Goal: Transaction & Acquisition: Purchase product/service

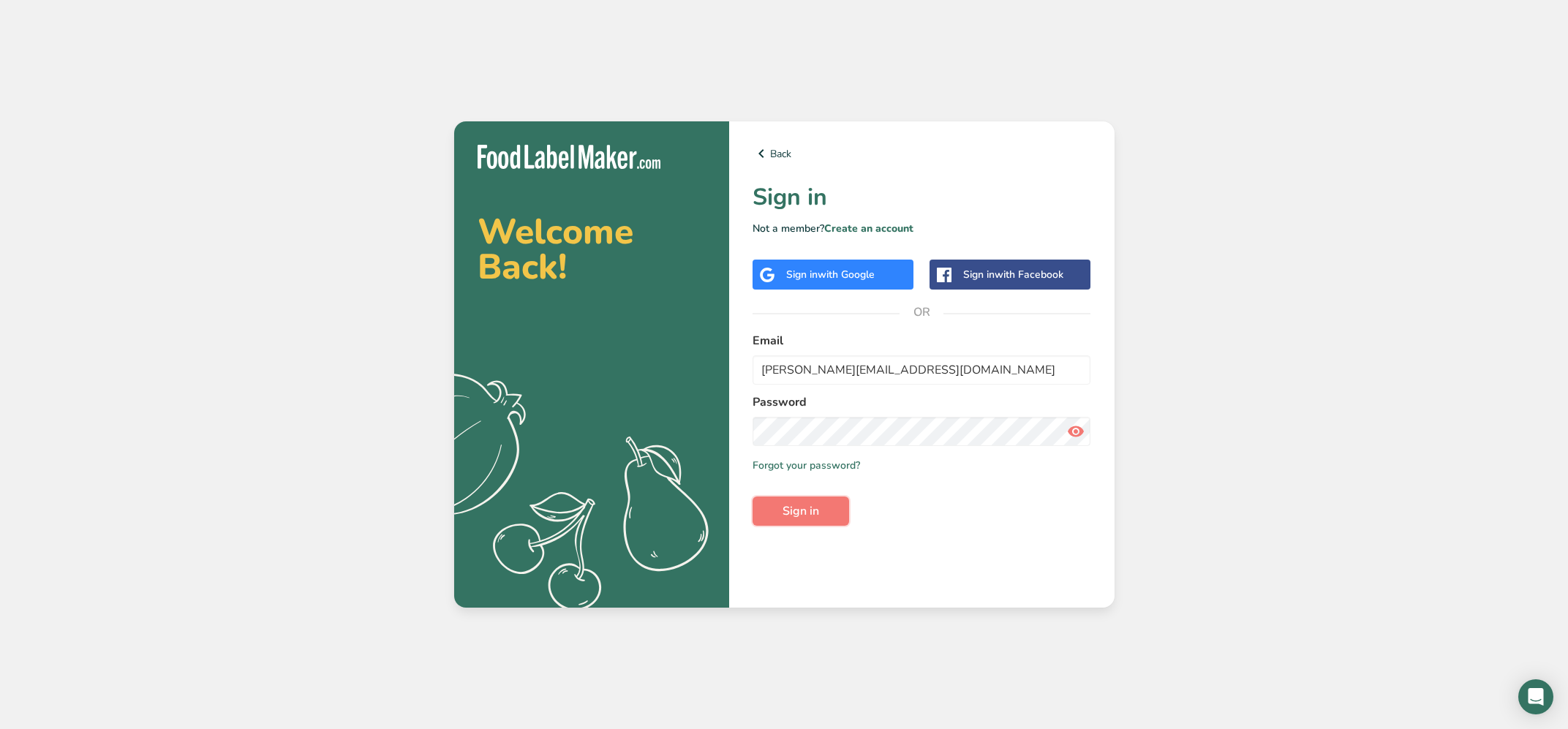
click at [800, 504] on span "Sign in" at bounding box center [800, 510] width 36 height 17
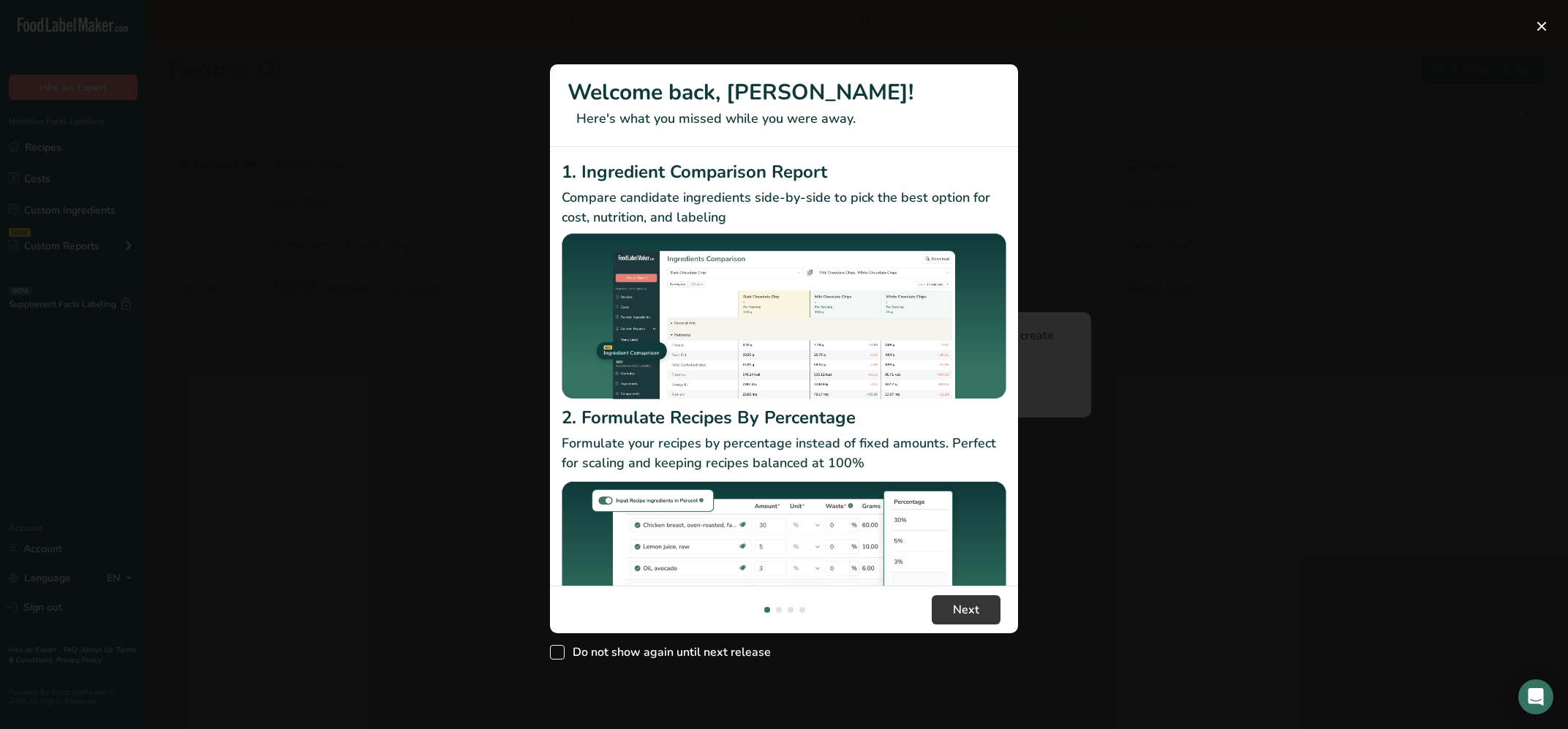
click at [558, 652] on span "New Features" at bounding box center [557, 652] width 14 height 14
click at [558, 652] on input "Do not show again until next release" at bounding box center [554, 652] width 10 height 10
checkbox input "true"
click at [961, 606] on span "Next" at bounding box center [966, 610] width 26 height 17
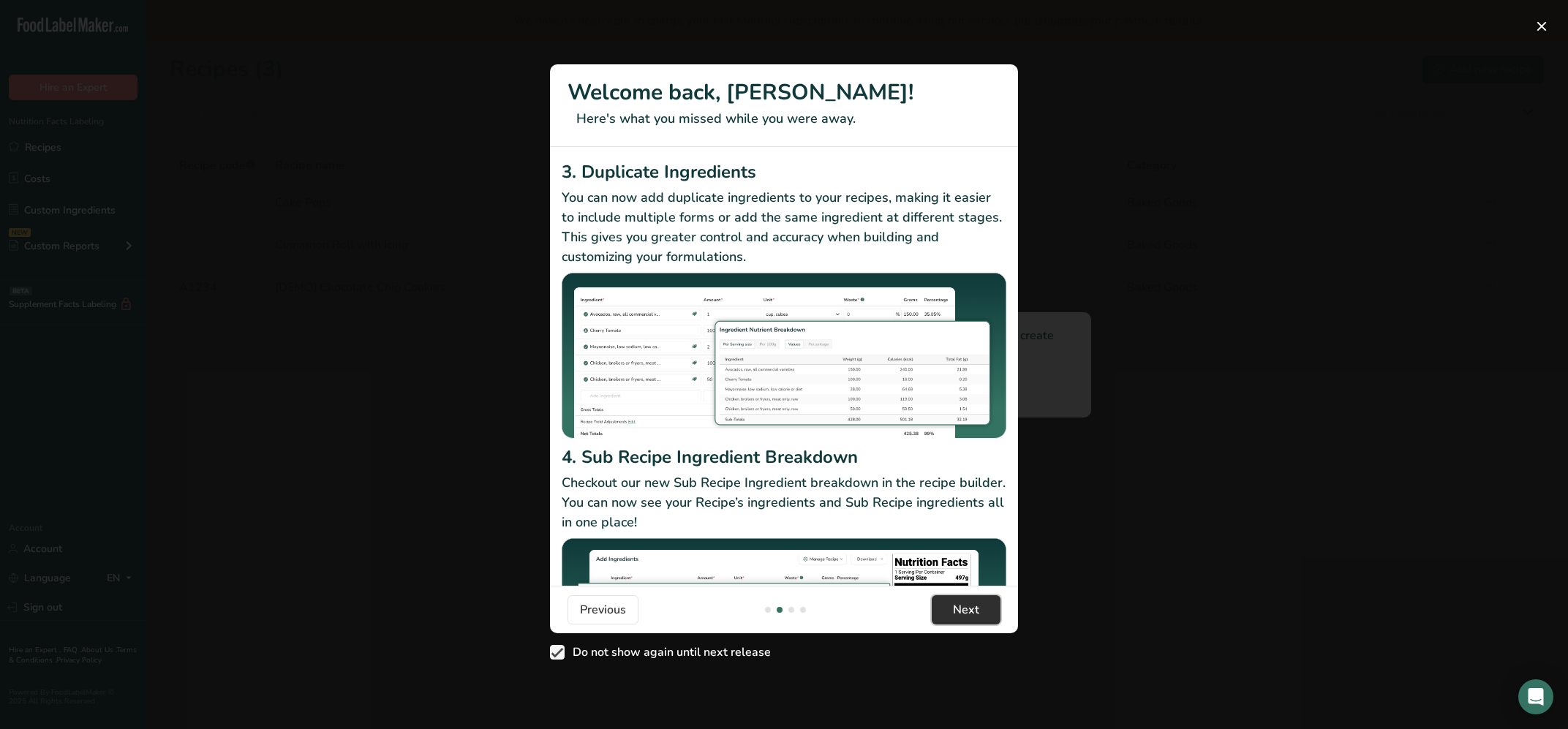
click at [961, 606] on span "Next" at bounding box center [966, 610] width 26 height 17
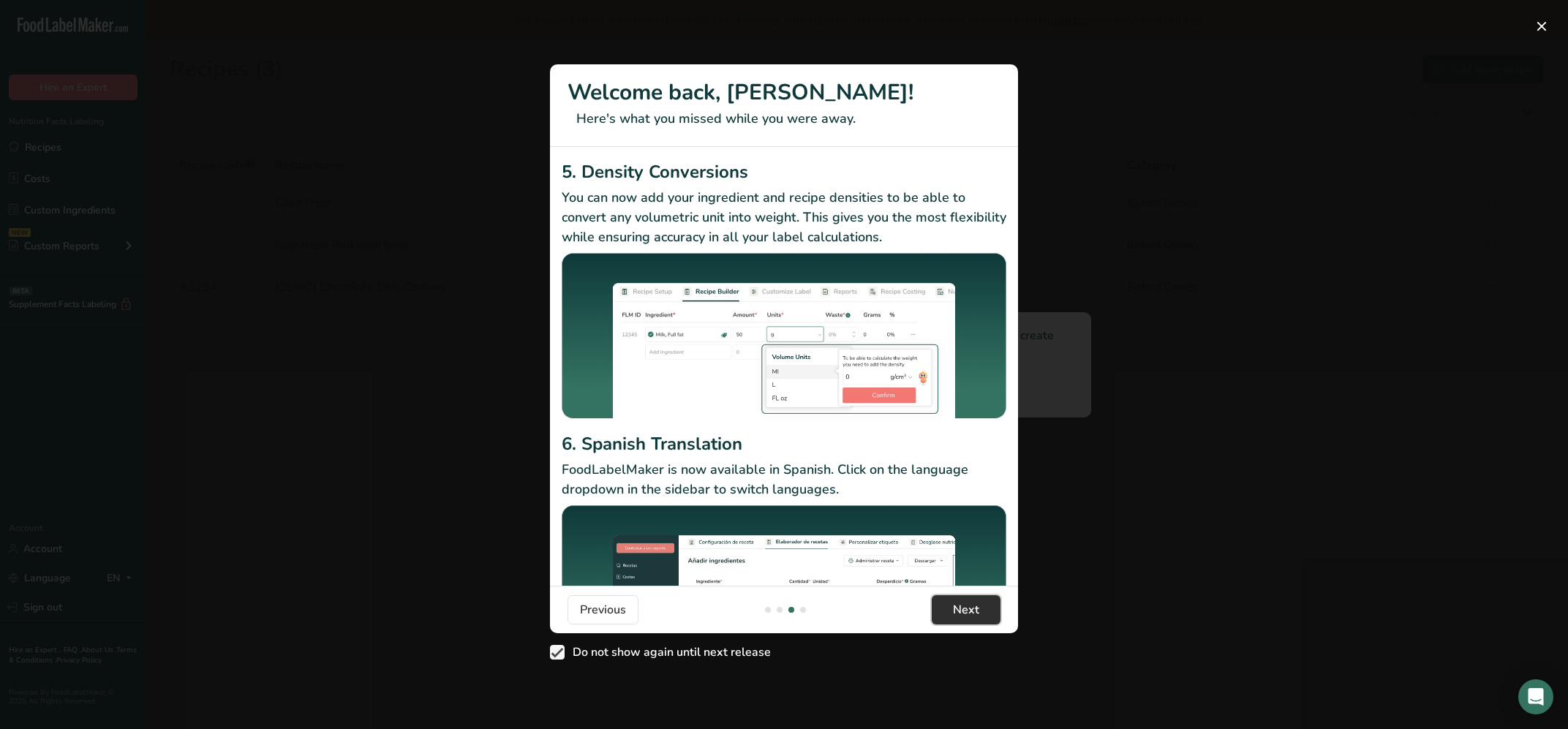
click at [961, 606] on span "Next" at bounding box center [966, 610] width 26 height 17
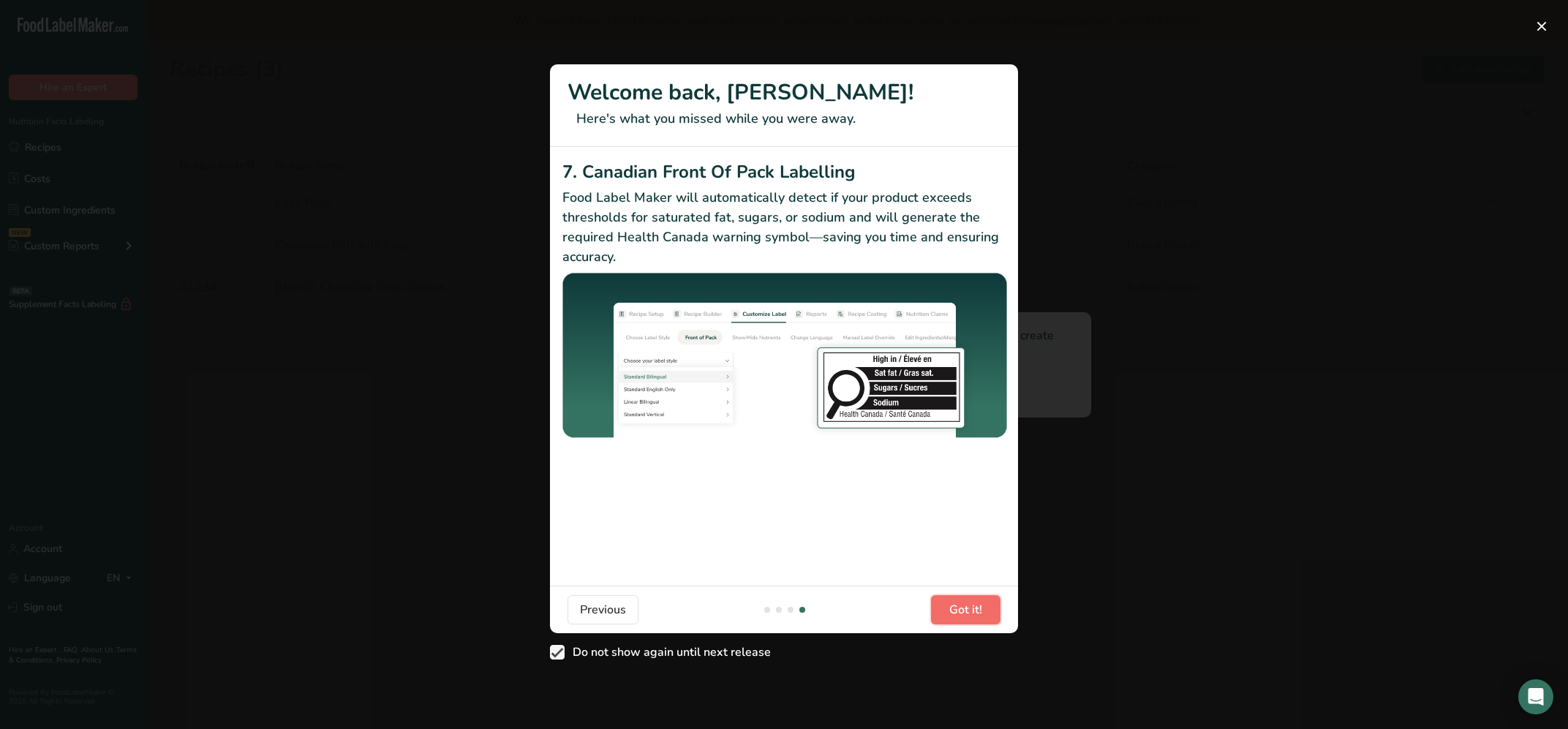
click at [961, 606] on span "Got it!" at bounding box center [966, 610] width 33 height 17
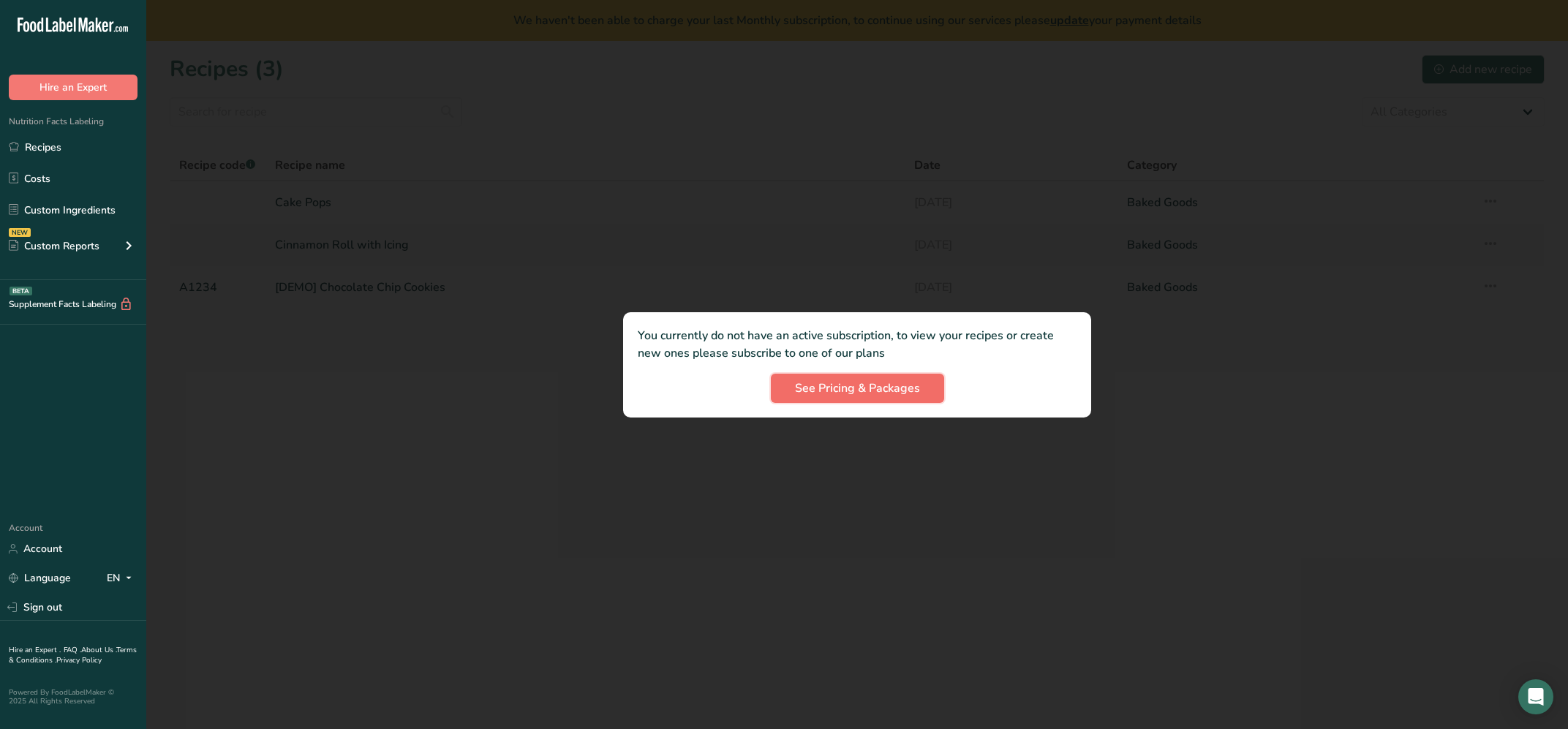
click at [852, 390] on span "See Pricing & Packages" at bounding box center [857, 388] width 125 height 17
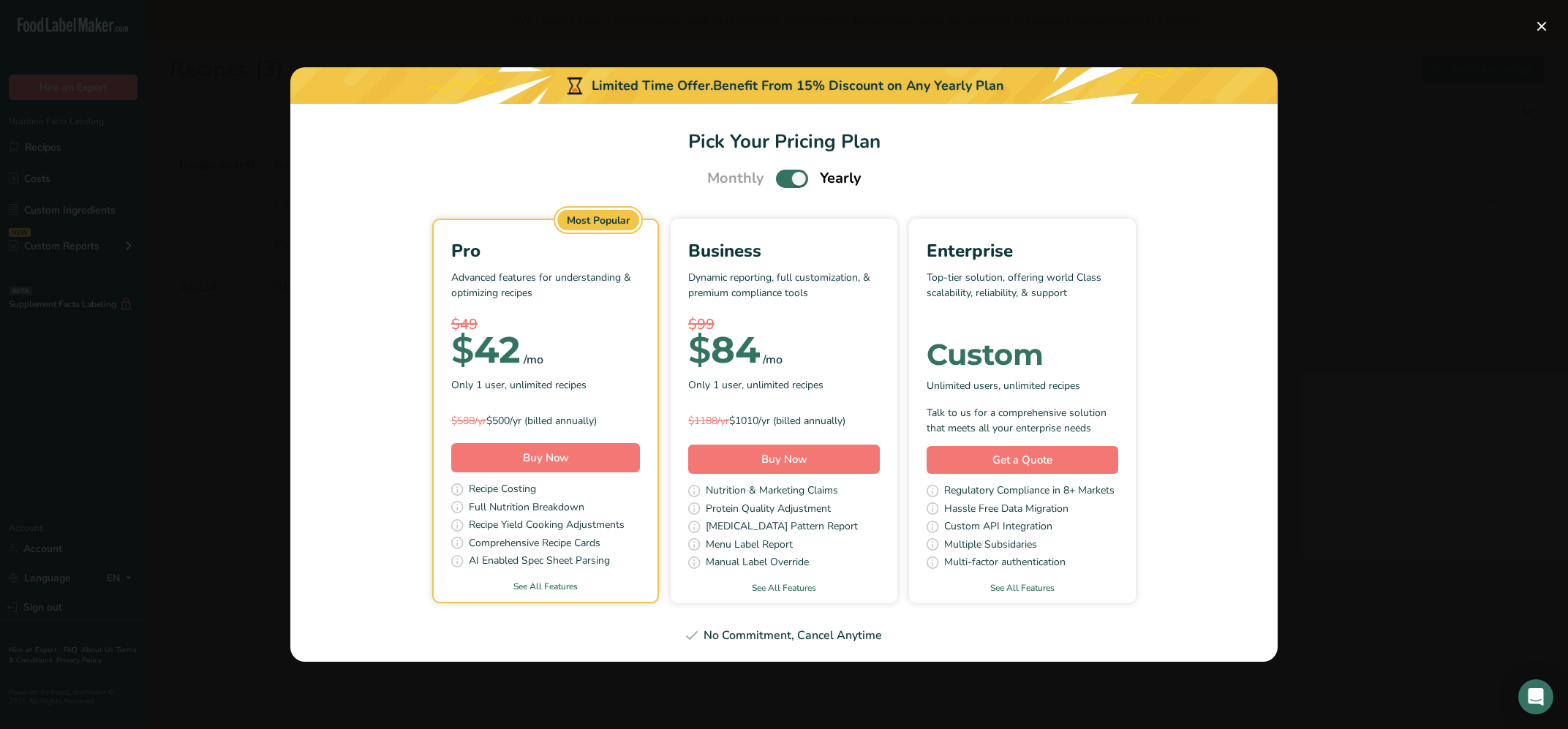
click at [784, 175] on span "Pick Your Pricing Plan Modal" at bounding box center [792, 178] width 33 height 18
click at [784, 175] on input "Pick Your Pricing Plan Modal" at bounding box center [781, 178] width 10 height 10
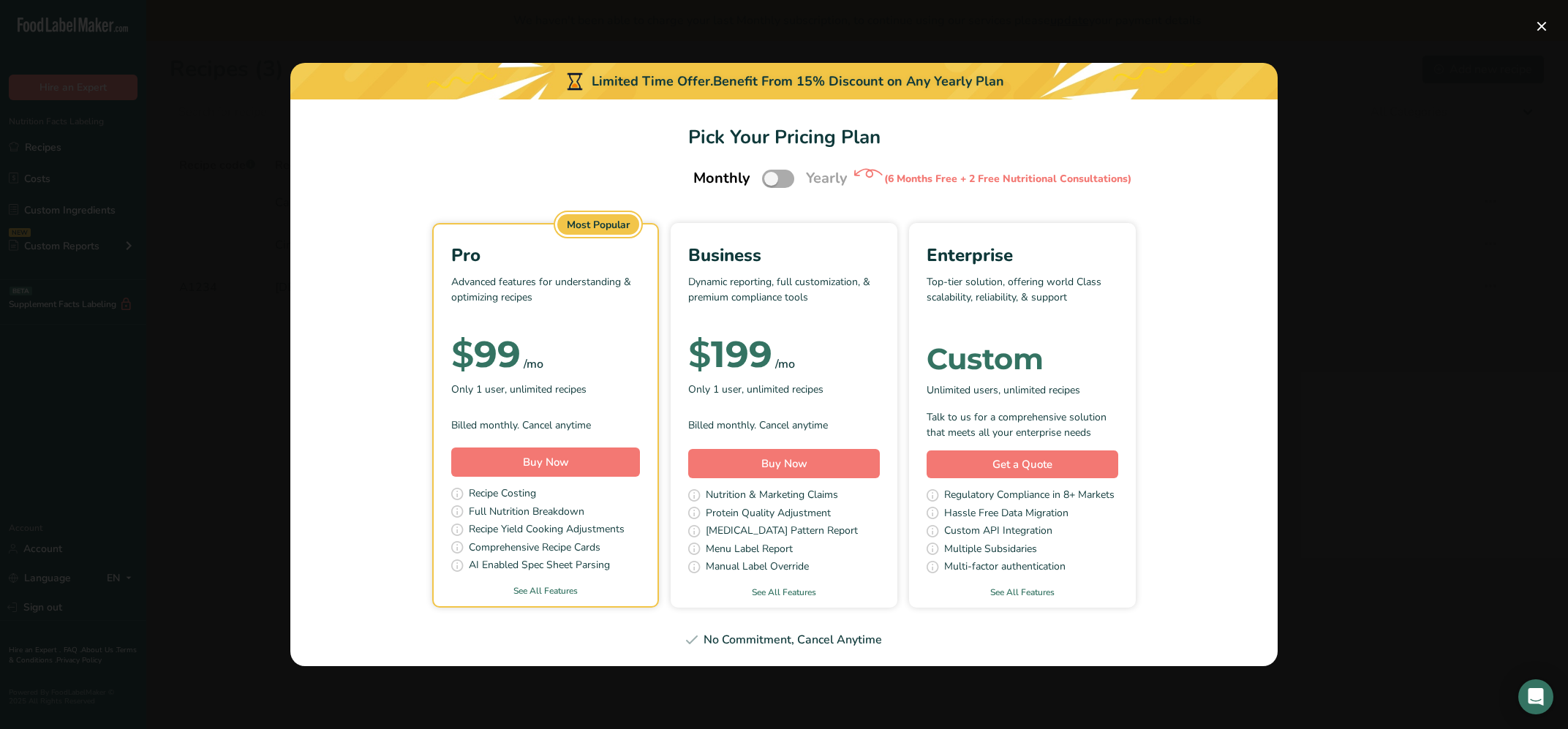
click at [787, 178] on span "Pick Your Pricing Plan Modal" at bounding box center [778, 178] width 33 height 18
click at [772, 178] on input "Pick Your Pricing Plan Modal" at bounding box center [766, 178] width 10 height 10
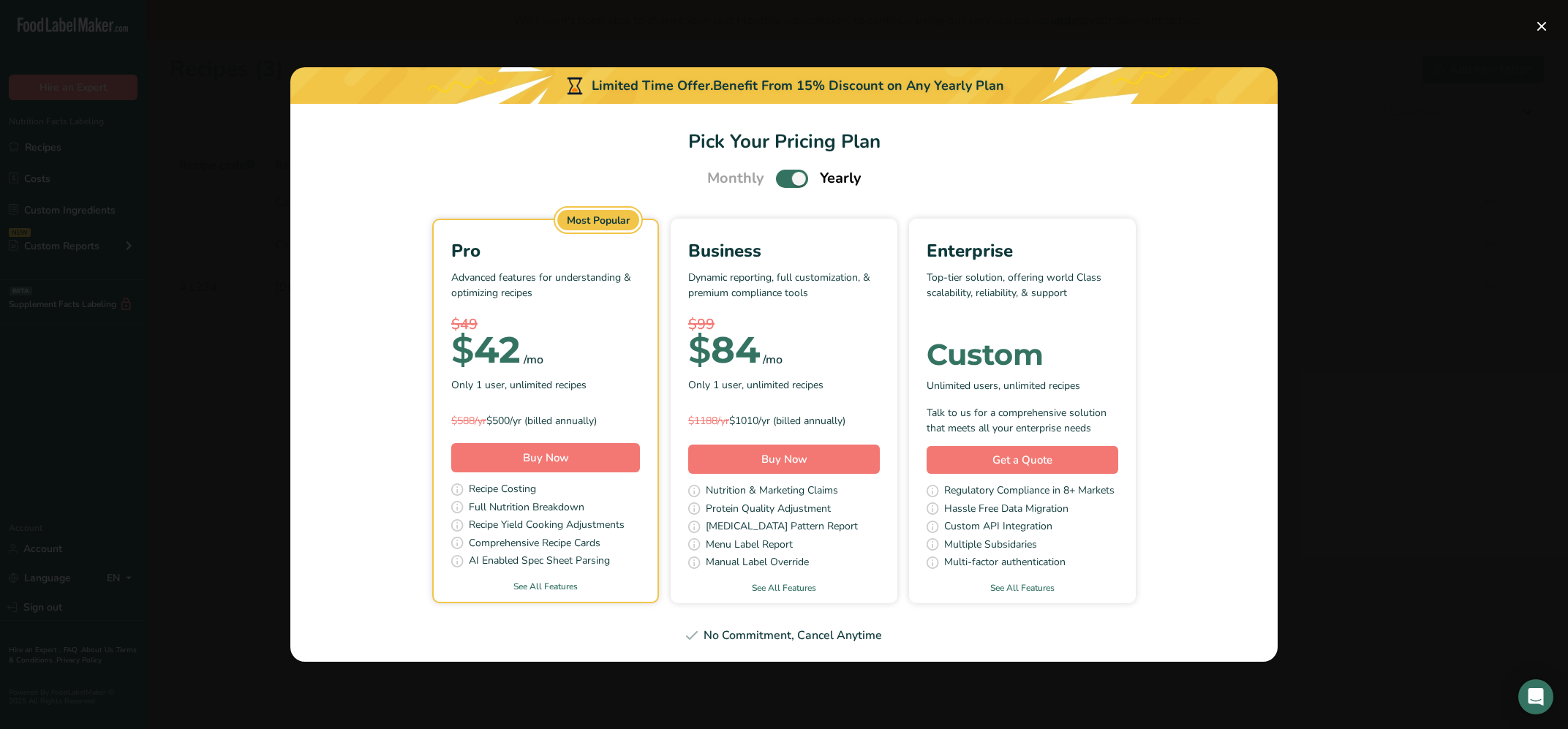
click at [785, 178] on span "Pick Your Pricing Plan Modal" at bounding box center [792, 178] width 33 height 18
click at [785, 178] on input "Pick Your Pricing Plan Modal" at bounding box center [781, 178] width 10 height 10
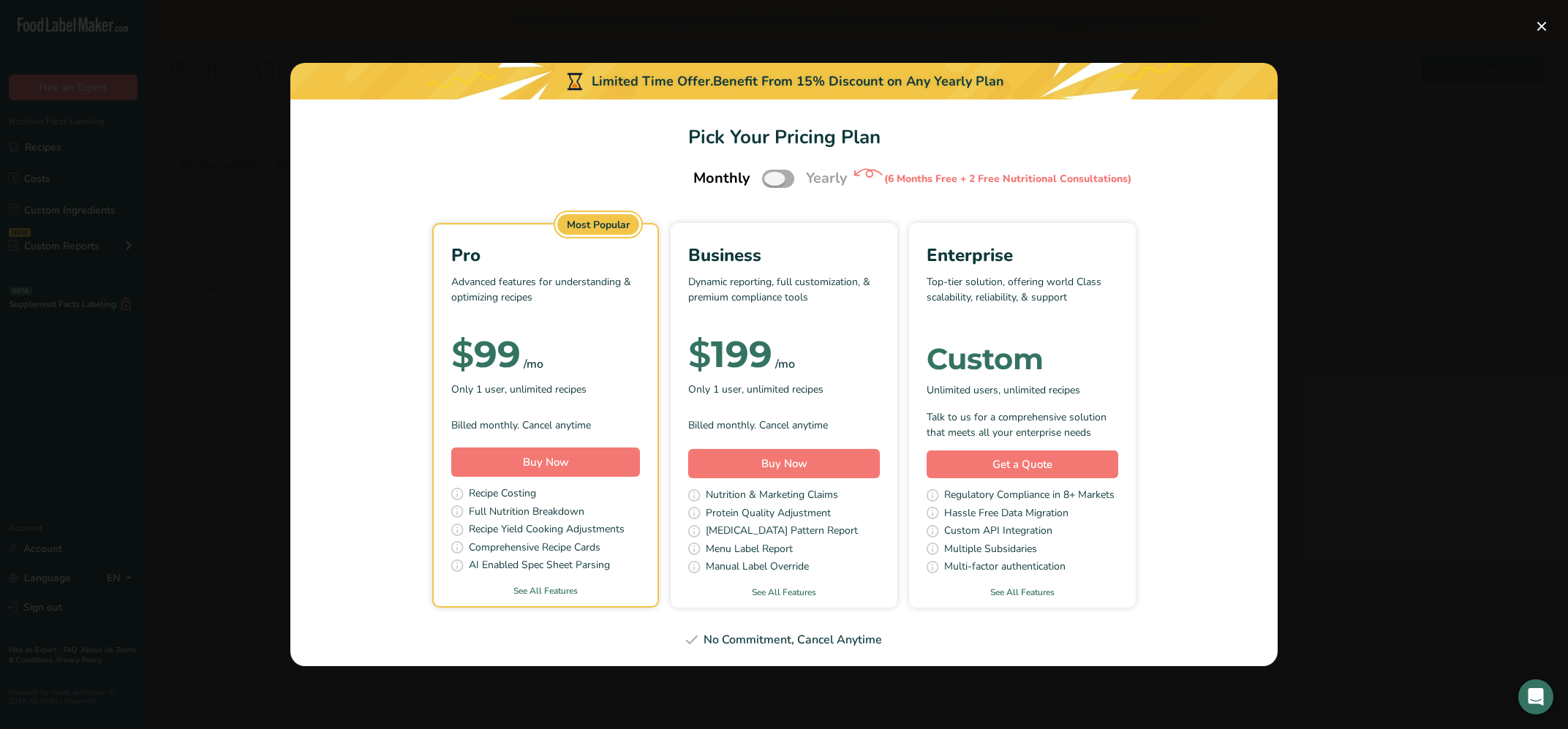
click at [784, 177] on span "Pick Your Pricing Plan Modal" at bounding box center [778, 178] width 33 height 18
click at [772, 177] on input "Pick Your Pricing Plan Modal" at bounding box center [766, 178] width 10 height 10
checkbox input "true"
